Goal: Information Seeking & Learning: Learn about a topic

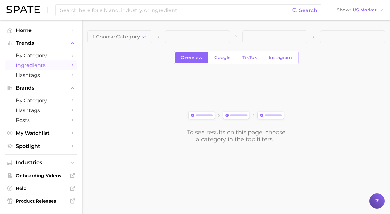
click at [188, 37] on span at bounding box center [197, 36] width 65 height 13
click at [130, 34] on button "1. Choose Category" at bounding box center [119, 36] width 65 height 13
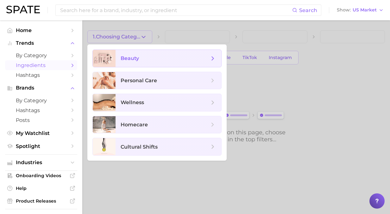
click at [138, 56] on span "beauty" at bounding box center [130, 58] width 18 height 6
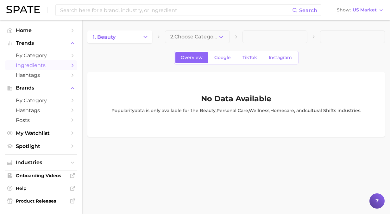
click at [200, 40] on button "2. Choose Category" at bounding box center [197, 36] width 65 height 13
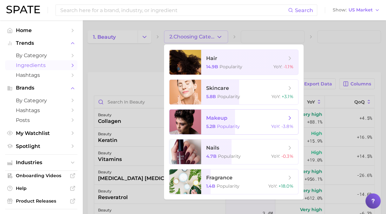
click at [290, 126] on span "-3.8%" at bounding box center [287, 126] width 12 height 6
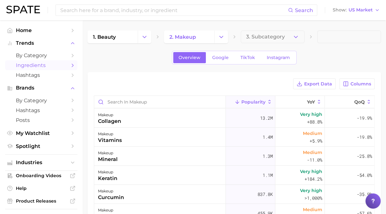
click at [291, 36] on button "3. Subcategory" at bounding box center [273, 36] width 64 height 13
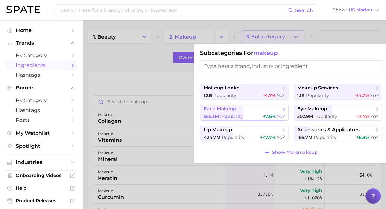
click at [248, 111] on span "face makeup" at bounding box center [241, 109] width 77 height 6
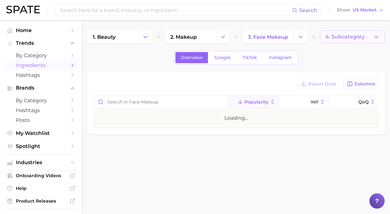
click at [366, 39] on button "4. Subcategory" at bounding box center [352, 36] width 65 height 13
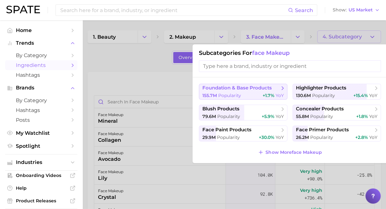
click at [255, 91] on span "foundation & base products" at bounding box center [240, 88] width 77 height 6
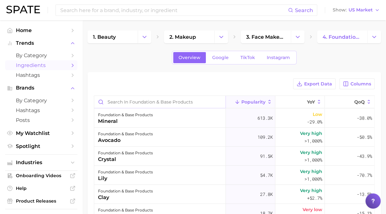
click at [197, 102] on input "Search in foundation & base products" at bounding box center [159, 102] width 131 height 12
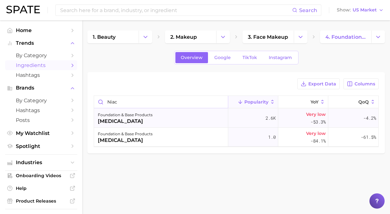
type input "niac"
click at [166, 112] on div "foundation & base products niacinamide" at bounding box center [161, 117] width 134 height 19
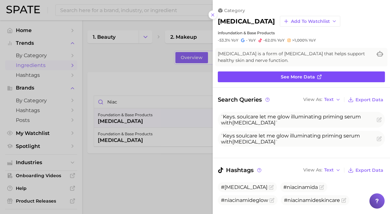
click at [308, 77] on span "See more data" at bounding box center [298, 76] width 34 height 5
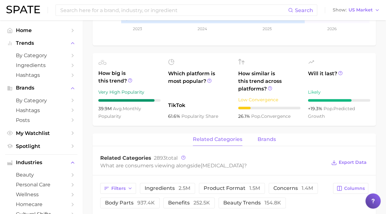
scroll to position [190, 0]
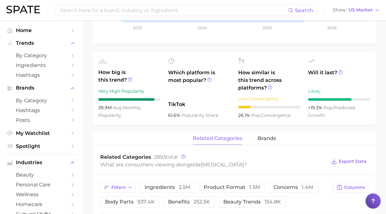
click at [313, 60] on icon at bounding box center [311, 61] width 6 height 6
click at [308, 59] on icon at bounding box center [311, 61] width 6 height 6
click at [312, 111] on div "+19.3% pop. predicted growth" at bounding box center [339, 111] width 62 height 15
drag, startPoint x: 316, startPoint y: 121, endPoint x: 315, endPoint y: 108, distance: 13.4
click at [316, 120] on ul "How big is this trend? Very High Popularity 39.9m avg. monthly popularity Which…" at bounding box center [234, 88] width 283 height 73
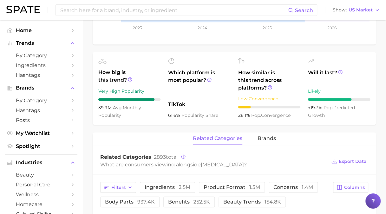
click at [311, 88] on div "Likely" at bounding box center [339, 91] width 62 height 8
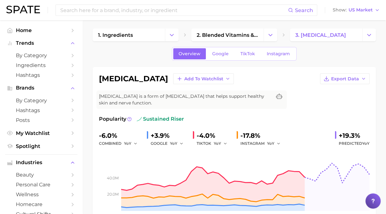
scroll to position [32, 0]
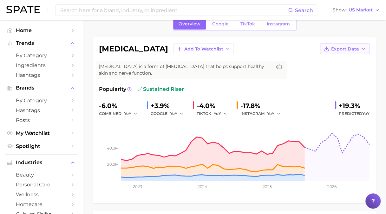
click at [364, 48] on icon "button" at bounding box center [363, 48] width 5 height 5
click at [349, 65] on button "Time Series CSV" at bounding box center [334, 60] width 70 height 11
click at [356, 48] on span "Export Data" at bounding box center [345, 48] width 28 height 5
click at [336, 68] on button "Time Series Image" at bounding box center [334, 71] width 70 height 11
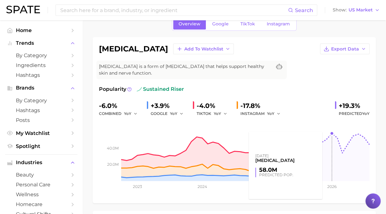
click at [330, 134] on rect at bounding box center [234, 148] width 270 height 63
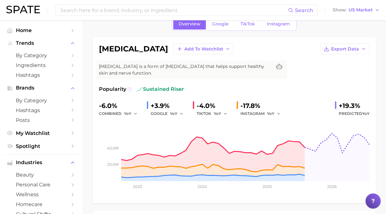
click at [129, 88] on icon at bounding box center [129, 89] width 4 height 4
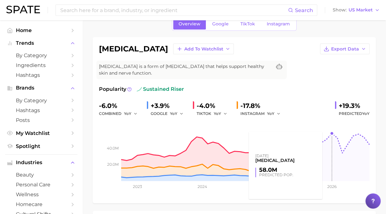
click at [330, 131] on rect at bounding box center [234, 148] width 270 height 63
click at [334, 132] on rect at bounding box center [234, 148] width 270 height 63
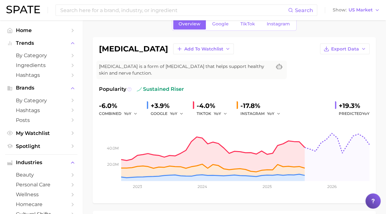
click at [131, 88] on icon at bounding box center [129, 89] width 4 height 4
click at [129, 86] on button at bounding box center [129, 89] width 4 height 8
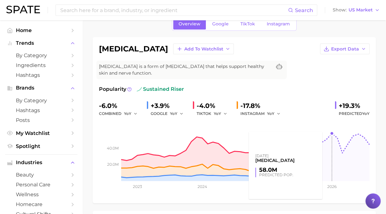
click at [329, 132] on rect at bounding box center [234, 148] width 270 height 63
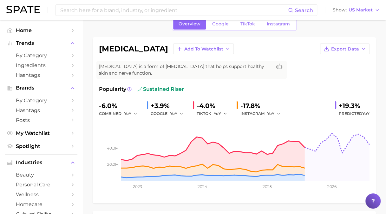
click at [168, 73] on span "Niacinamide is a form of vitamin B3 that helps support healthy skin and nerve f…" at bounding box center [185, 69] width 172 height 13
click at [131, 65] on span "Niacinamide is a form of vitamin B3 that helps support healthy skin and nerve f…" at bounding box center [185, 69] width 172 height 13
click at [131, 43] on div "niacinamide Add to Watchlist Export Data" at bounding box center [234, 48] width 270 height 11
click at [129, 88] on icon at bounding box center [129, 89] width 4 height 4
click at [280, 53] on div "niacinamide Add to Watchlist Export Data" at bounding box center [234, 48] width 270 height 11
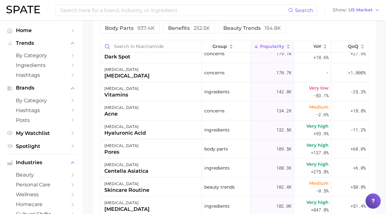
scroll to position [104, 0]
